Goal: Information Seeking & Learning: Learn about a topic

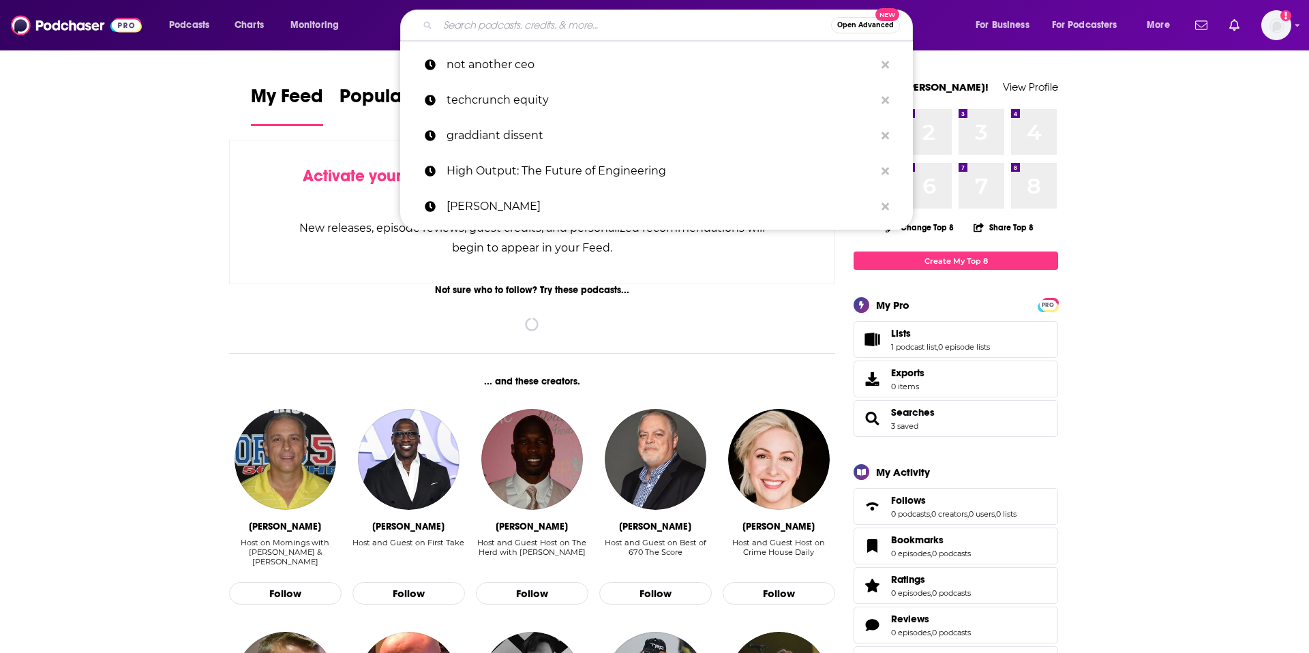
click at [604, 22] on input "Search podcasts, credits, & more..." at bounding box center [634, 25] width 393 height 22
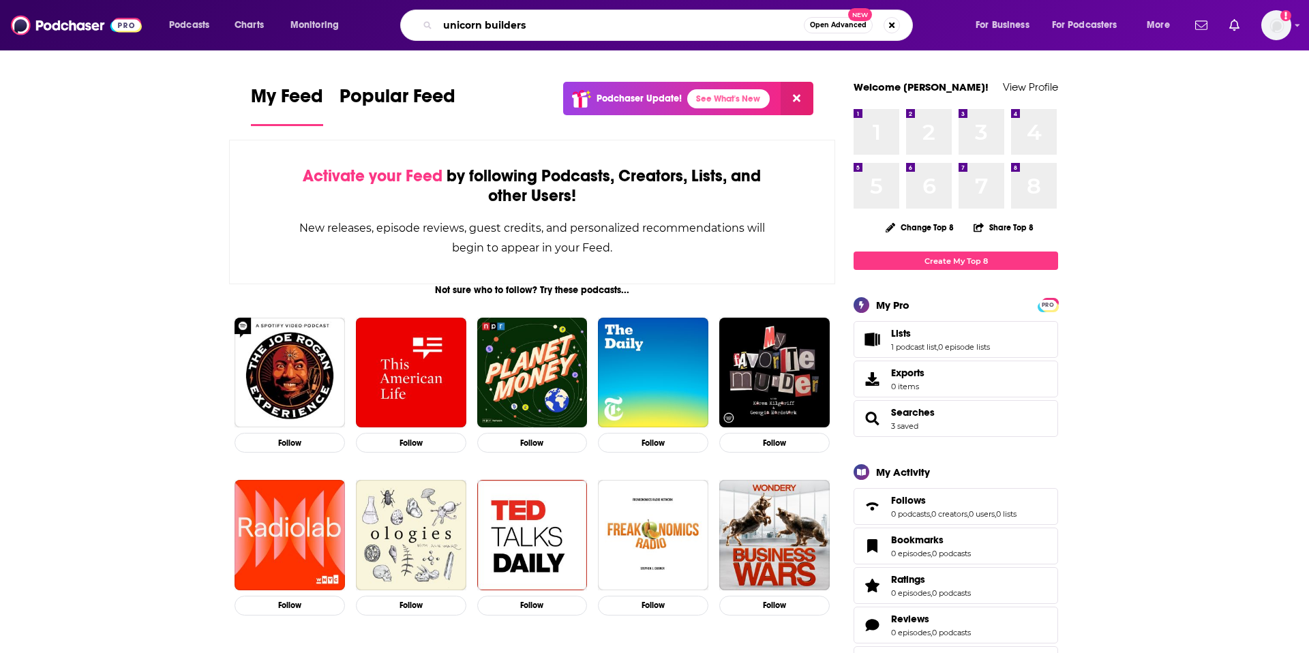
type input "unicorn builders"
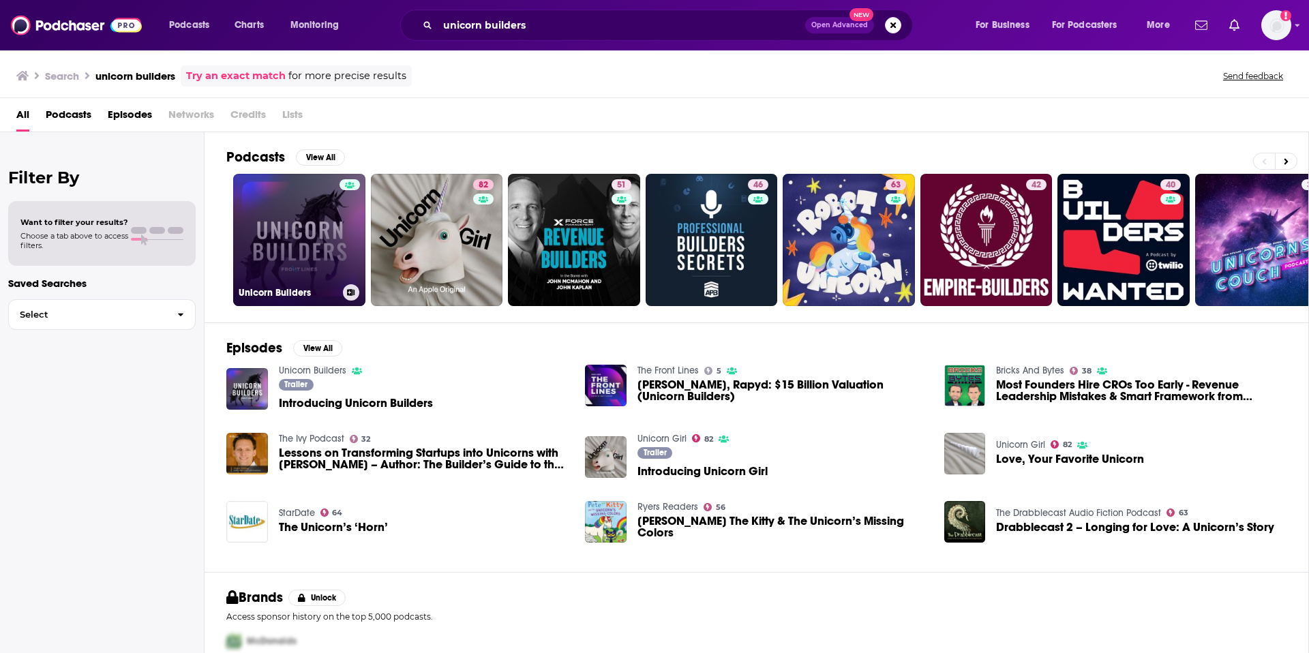
click at [266, 219] on link "Unicorn Builders" at bounding box center [299, 240] width 132 height 132
